Goal: Information Seeking & Learning: Find specific fact

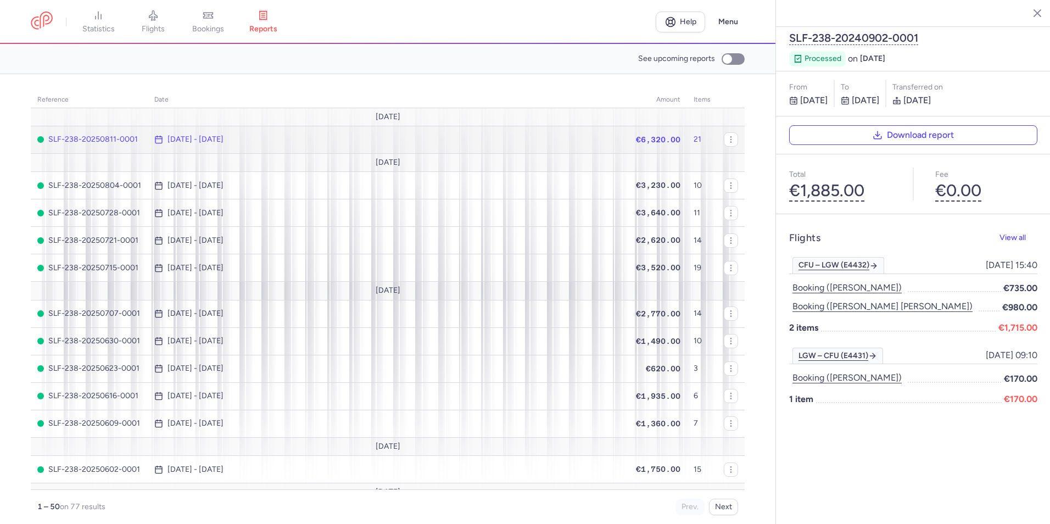
click at [312, 137] on span "[DATE] - [DATE]" at bounding box center [388, 139] width 468 height 9
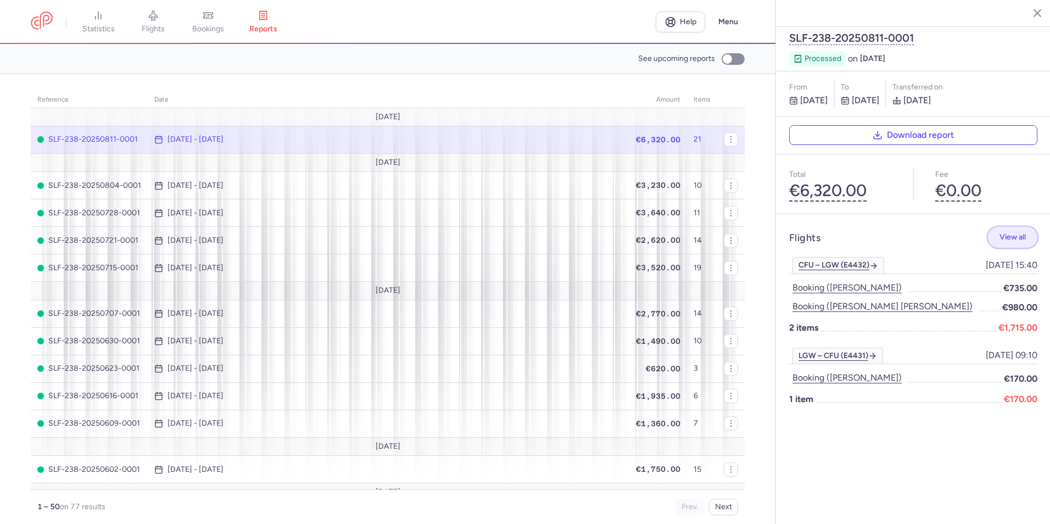
click at [1009, 233] on span "View all" at bounding box center [1012, 237] width 26 height 8
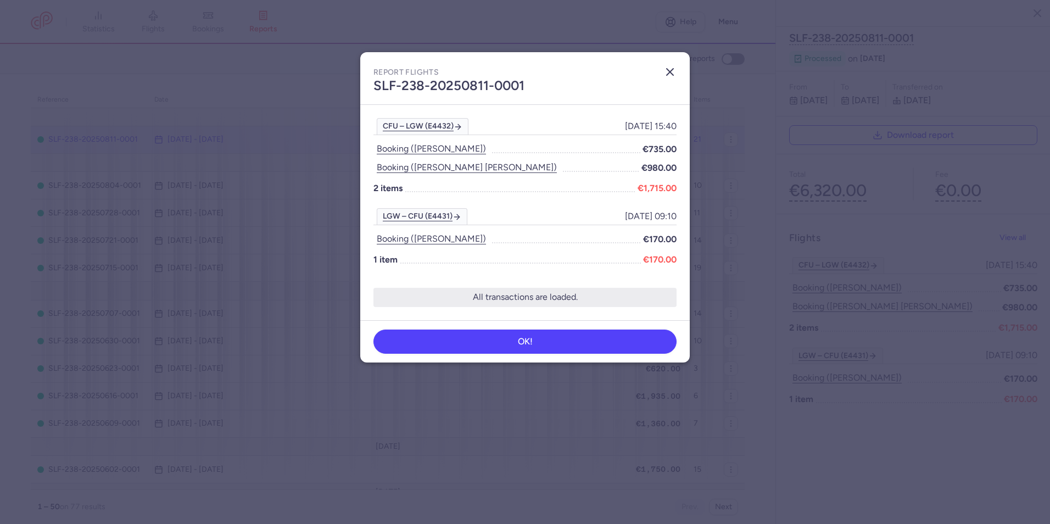
click at [669, 72] on icon "button" at bounding box center [669, 71] width 13 height 13
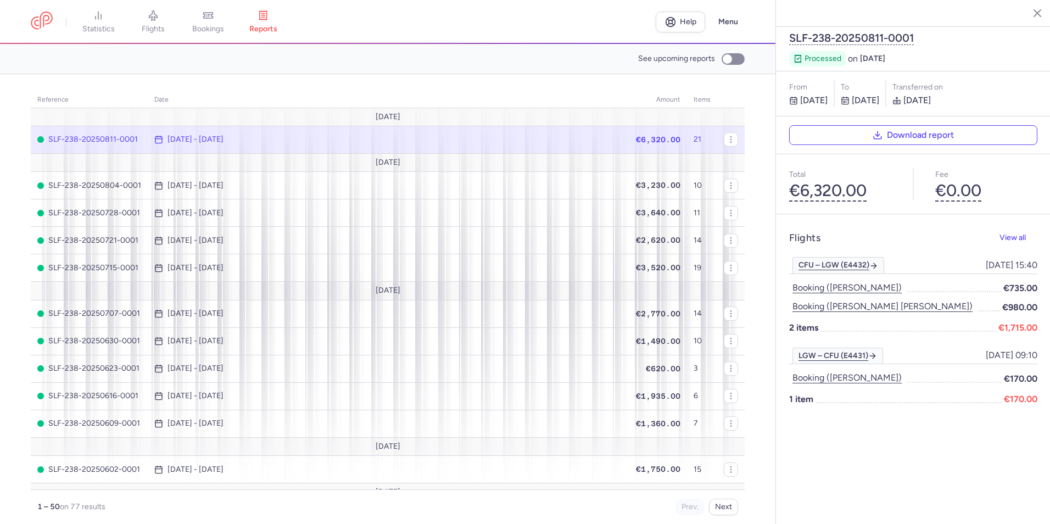
click at [687, 138] on td "21" at bounding box center [702, 139] width 30 height 27
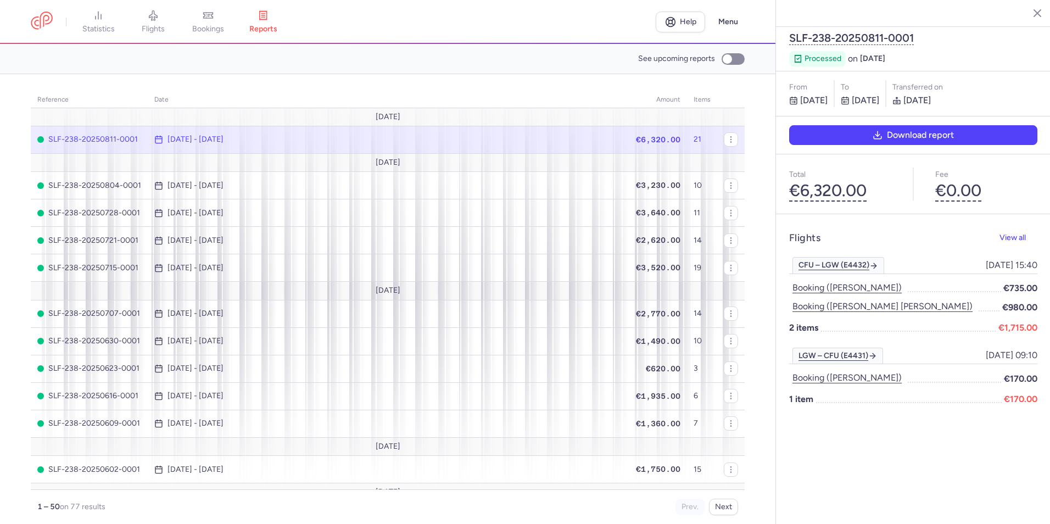
click at [930, 125] on button "Download report" at bounding box center [913, 135] width 248 height 20
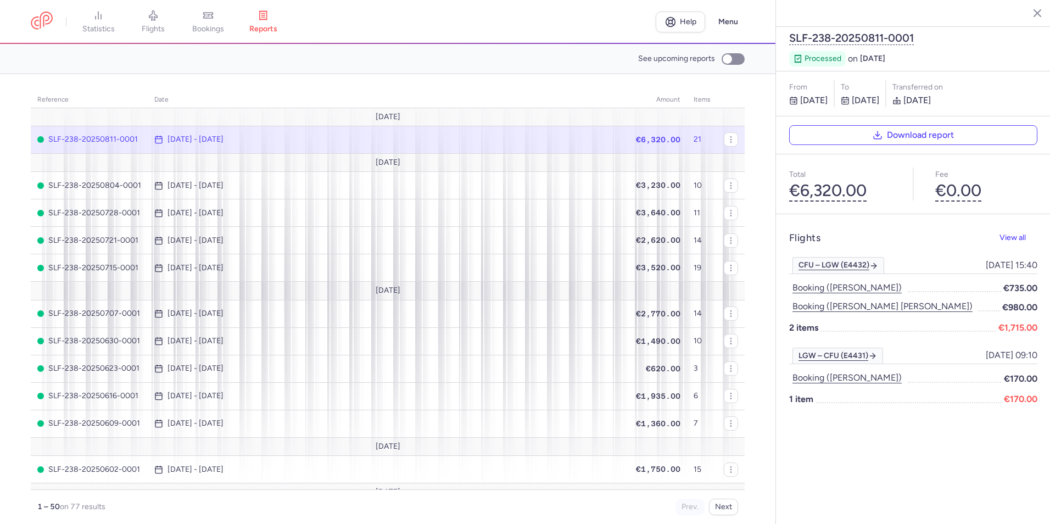
click at [1026, 71] on div "From [DATE] to [DATE] Transferred on [DATE]" at bounding box center [913, 93] width 275 height 45
click at [806, 181] on button "€6,320.00" at bounding box center [827, 190] width 77 height 19
click at [1016, 233] on span "View all" at bounding box center [1012, 237] width 26 height 8
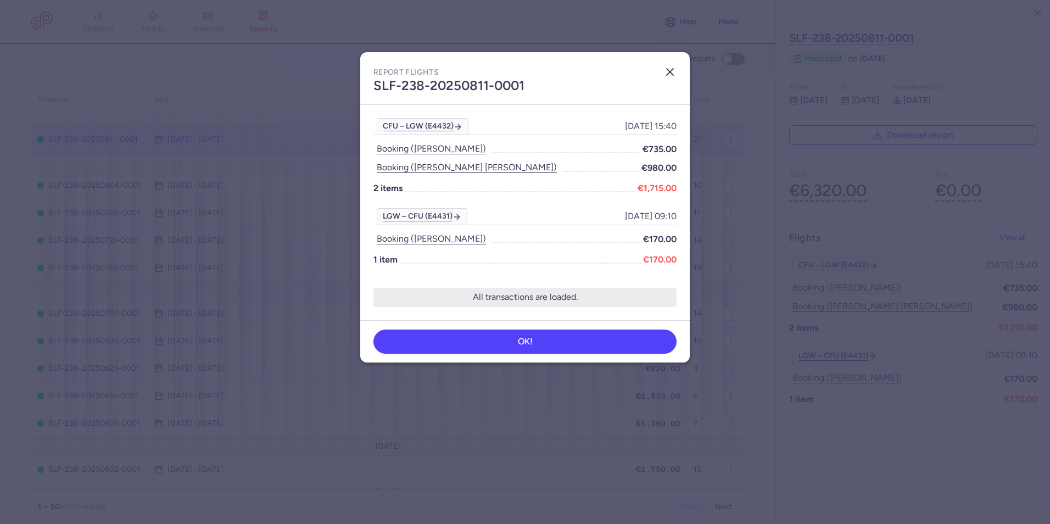
click at [673, 71] on icon "button" at bounding box center [669, 71] width 13 height 13
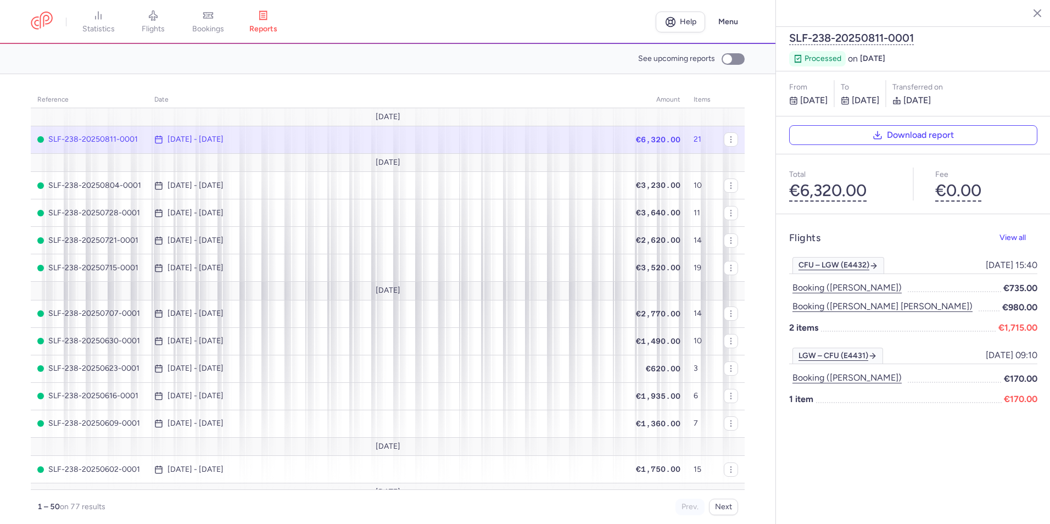
drag, startPoint x: 852, startPoint y: 430, endPoint x: 862, endPoint y: 366, distance: 65.0
click at [852, 430] on div "SLF-238-20250811-0001 processed on [DATE] From [DATE] to [DATE] Transferred on …" at bounding box center [913, 262] width 275 height 524
click at [860, 348] on link "LGW – CFU (E4431)" at bounding box center [837, 356] width 91 height 16
select select "days"
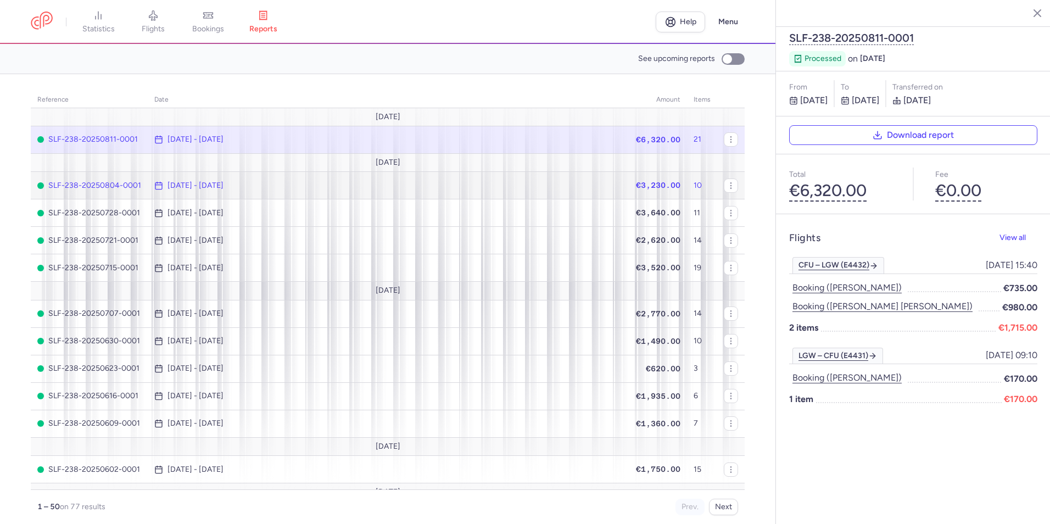
click at [455, 185] on span "[DATE] - [DATE]" at bounding box center [388, 185] width 468 height 9
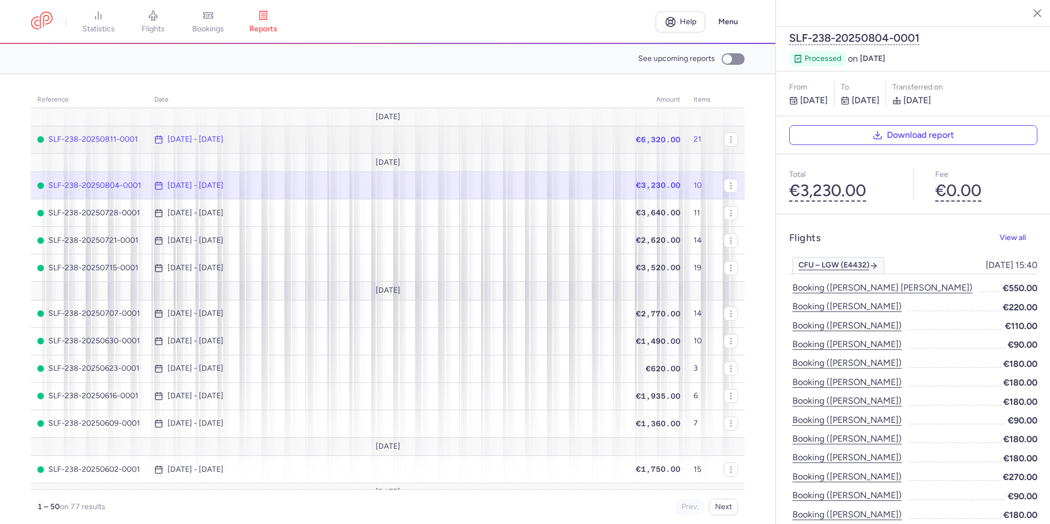
click at [525, 137] on span "[DATE] - [DATE]" at bounding box center [388, 139] width 468 height 9
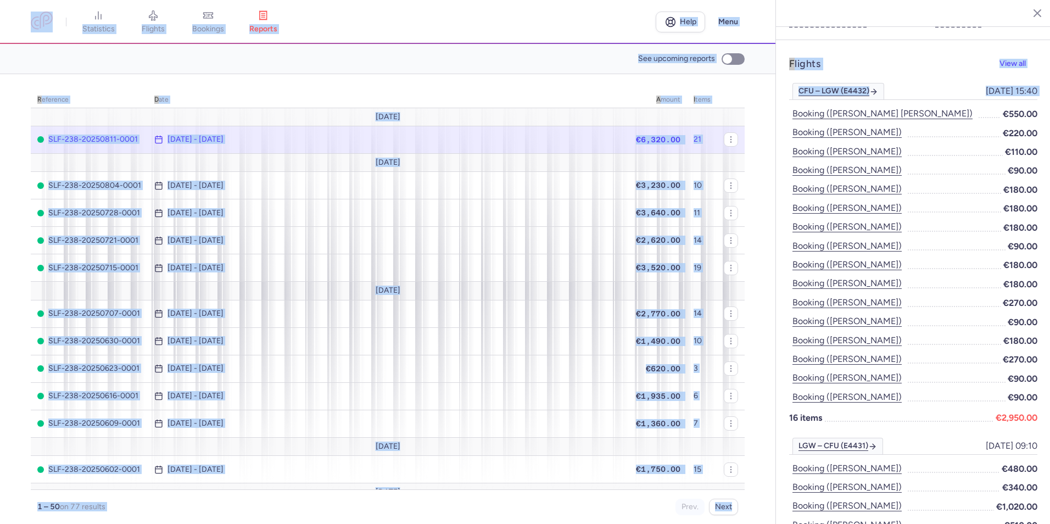
scroll to position [221, 0]
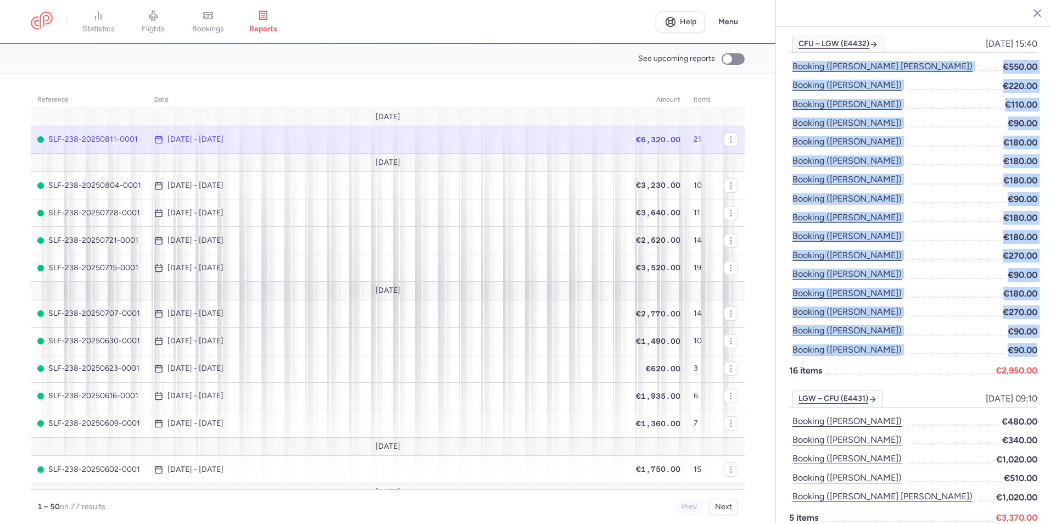
drag, startPoint x: 786, startPoint y: 251, endPoint x: 1030, endPoint y: 325, distance: 254.7
click at [1030, 325] on div "Flights View all CFU – LGW (E4432) [DATE] 15:40 [DATE] 15:40 Booking ([PERSON_N…" at bounding box center [913, 272] width 275 height 558
copy ul "Booking ([PERSON_NAME] [PERSON_NAME]) €550.00 Booking ([PERSON_NAME]) €220.00 B…"
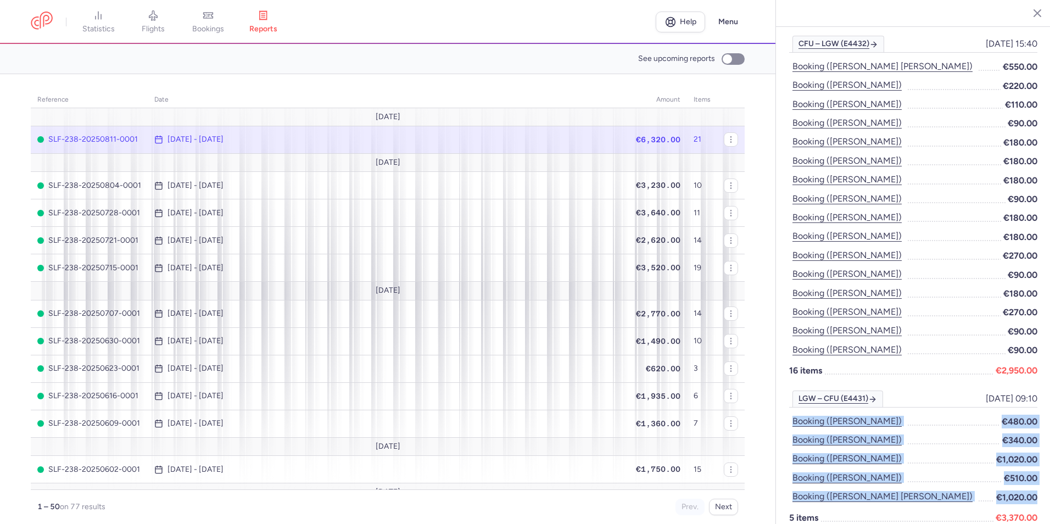
drag, startPoint x: 786, startPoint y: 393, endPoint x: 1033, endPoint y: 474, distance: 260.8
click at [1033, 474] on div "Flights View all CFU – LGW (E4432) [DATE] 15:40 [DATE] 15:40 Booking ([PERSON_N…" at bounding box center [913, 272] width 275 height 558
copy ul "Booking ([PERSON_NAME]) €480.00 Booking ([PERSON_NAME]) €340.00 Booking ([PERSO…"
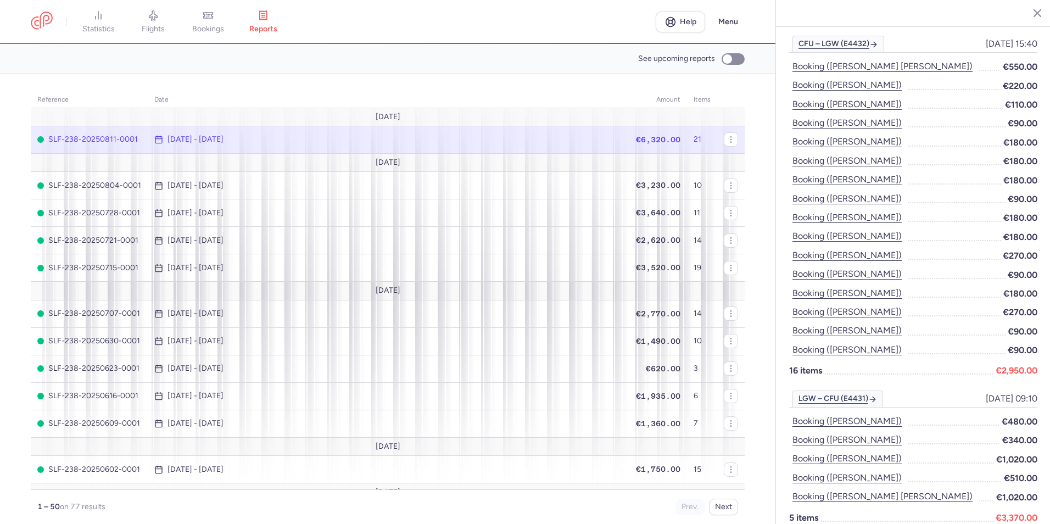
click at [748, 263] on section "reference date amount items [DATE] SLF-238-20250811-0001 [DATE] - [DATE] €6,320…" at bounding box center [387, 299] width 775 height 450
